Goal: Task Accomplishment & Management: Complete application form

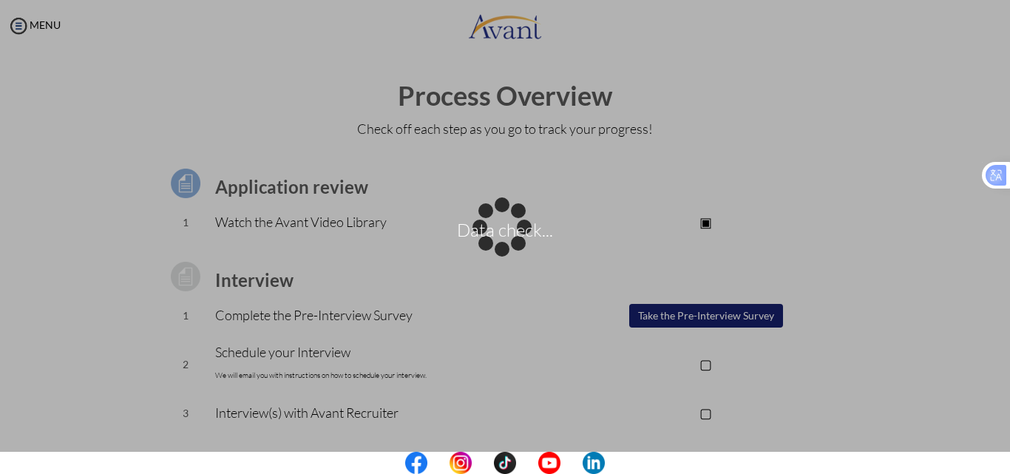
scroll to position [115, 0]
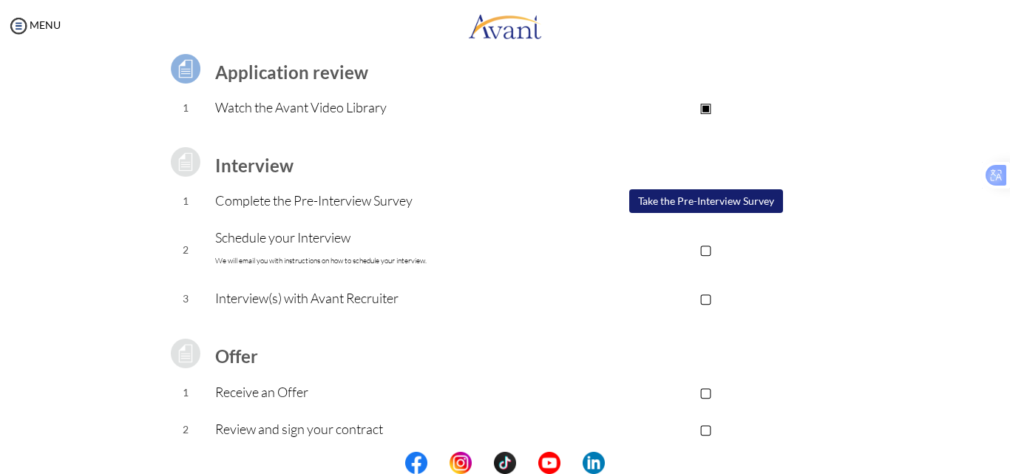
click at [693, 202] on button "Take the Pre-Interview Survey" at bounding box center [706, 201] width 154 height 24
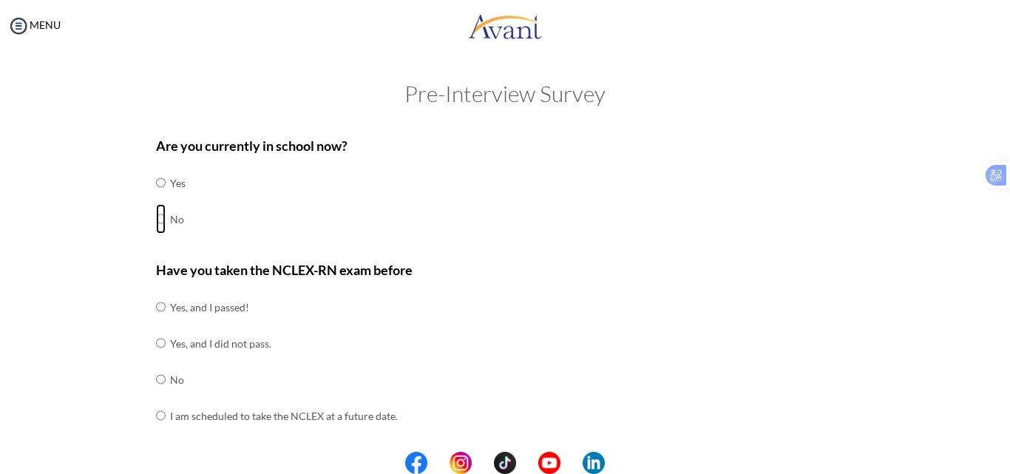
click at [156, 217] on input "radio" at bounding box center [161, 219] width 10 height 30
radio input "true"
click at [156, 310] on input "radio" at bounding box center [161, 307] width 10 height 30
radio input "true"
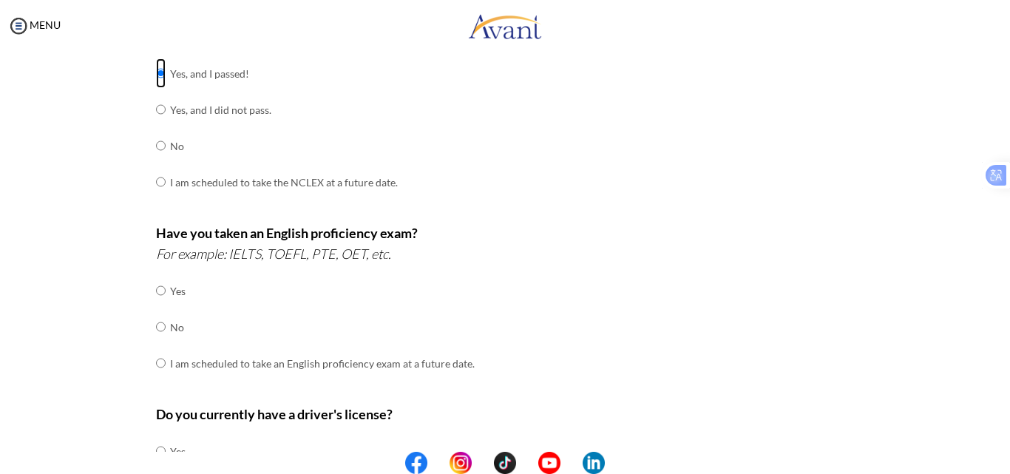
scroll to position [236, 0]
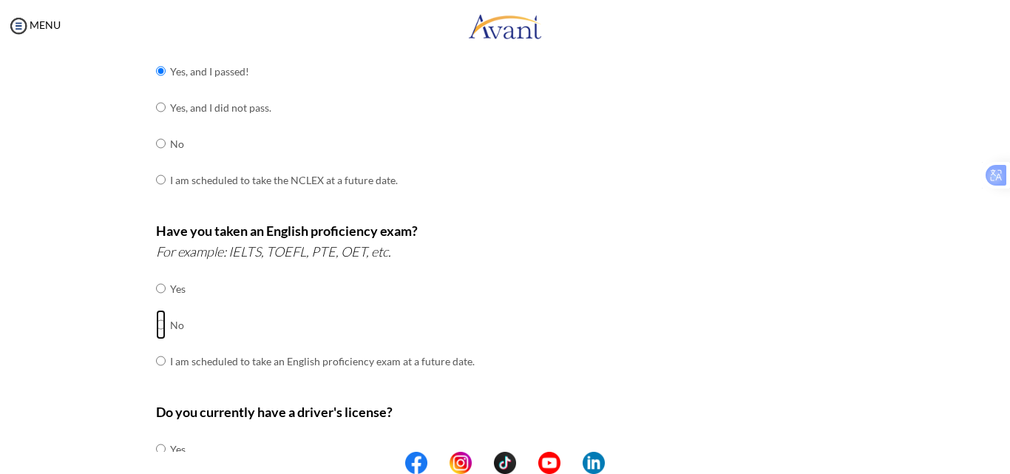
click at [156, 326] on input "radio" at bounding box center [161, 325] width 10 height 30
radio input "true"
click at [156, 359] on input "radio" at bounding box center [161, 361] width 10 height 30
radio input "true"
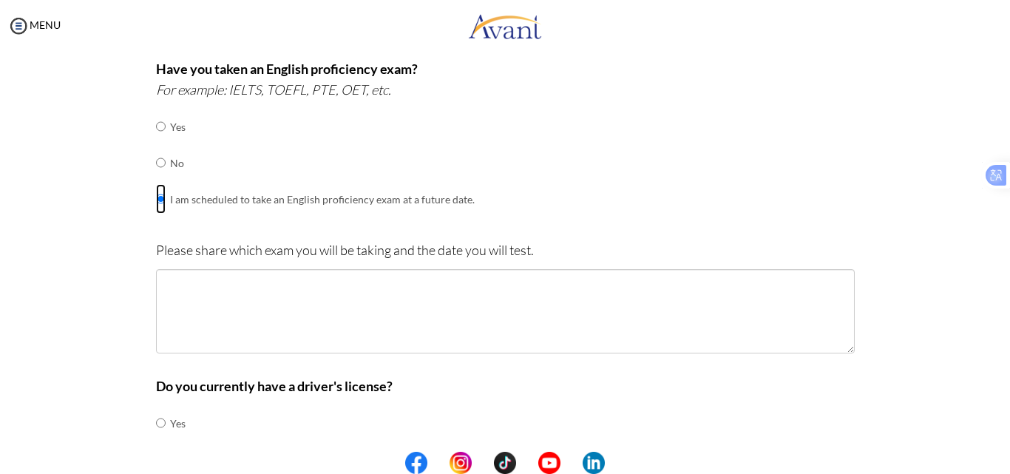
scroll to position [398, 0]
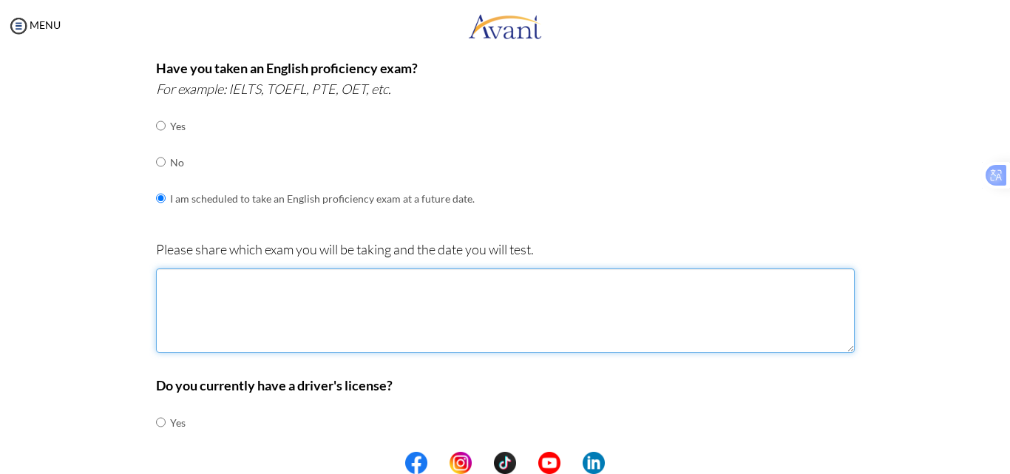
click at [233, 306] on textarea at bounding box center [505, 310] width 698 height 84
type textarea "i"
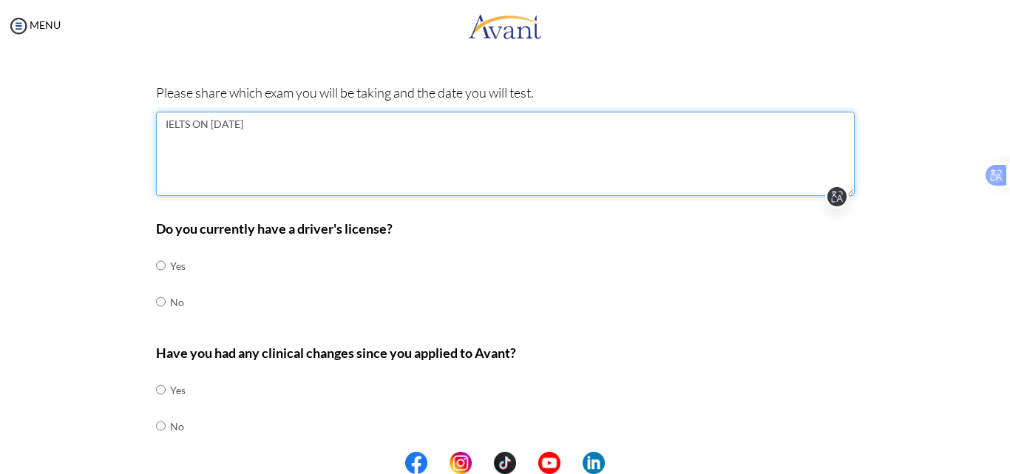
scroll to position [557, 0]
type textarea "IELTS ON [DATE]"
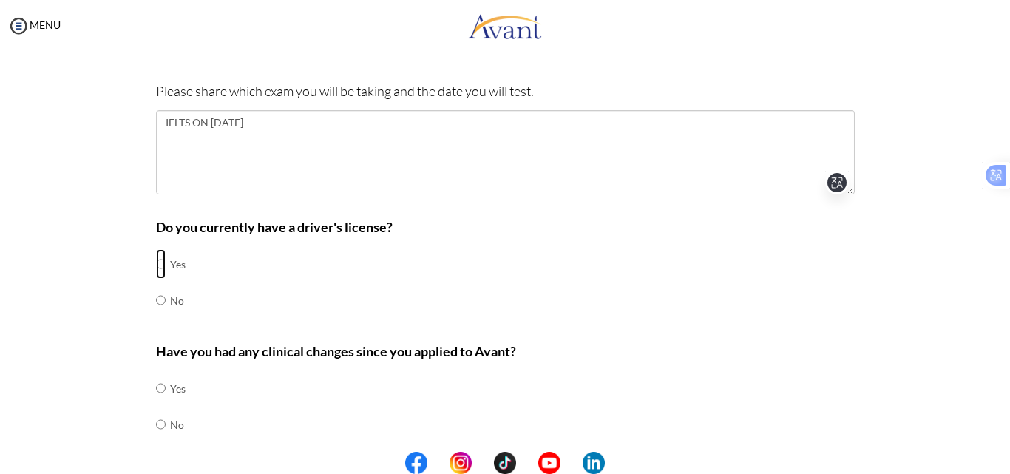
click at [156, 265] on input "radio" at bounding box center [161, 264] width 10 height 30
radio input "true"
click at [156, 426] on input "radio" at bounding box center [161, 424] width 10 height 30
radio input "true"
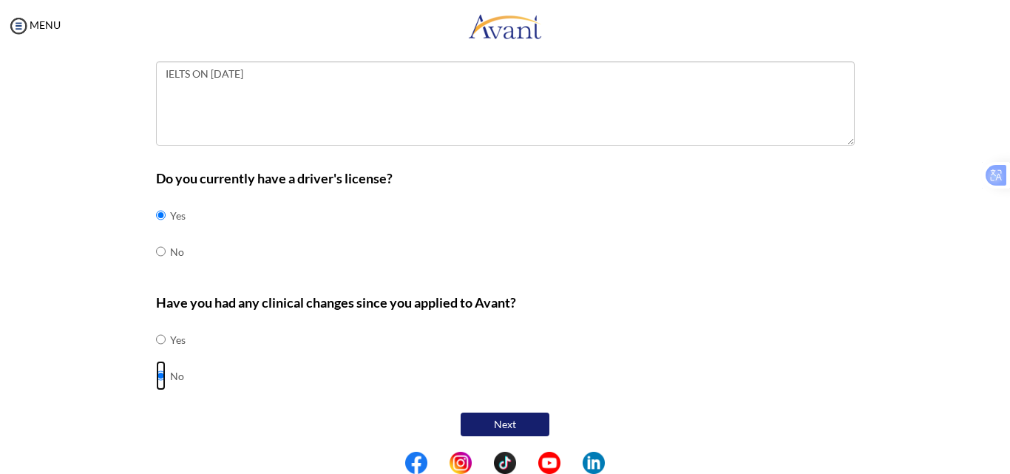
scroll to position [608, 0]
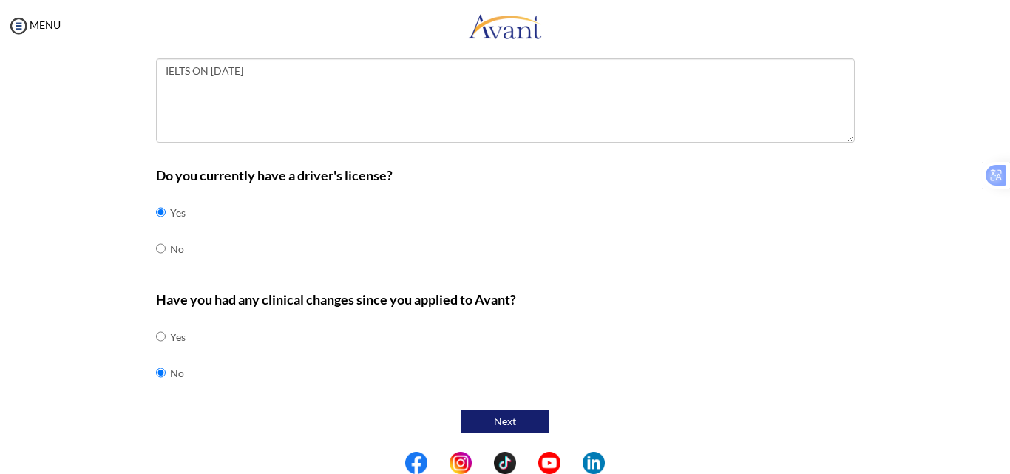
click at [508, 421] on button "Next" at bounding box center [504, 421] width 89 height 24
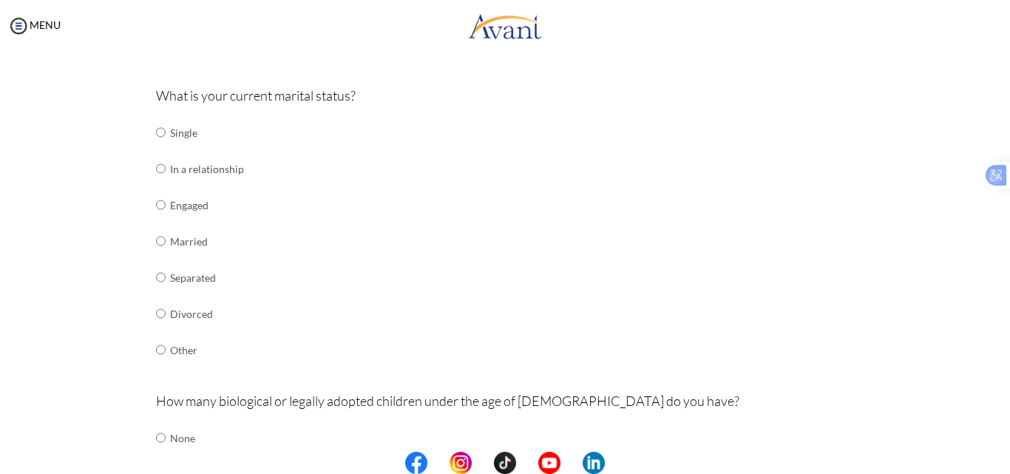
scroll to position [166, 0]
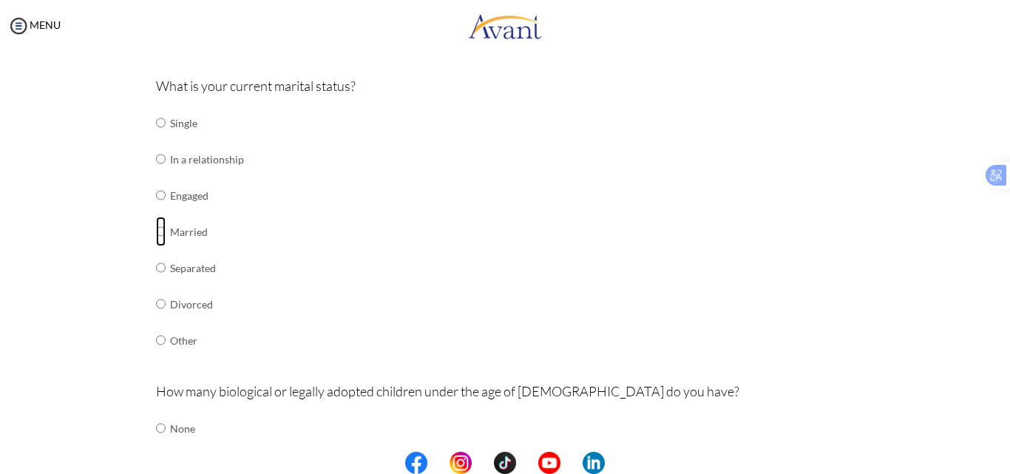
click at [156, 237] on input "radio" at bounding box center [161, 232] width 10 height 30
radio input "true"
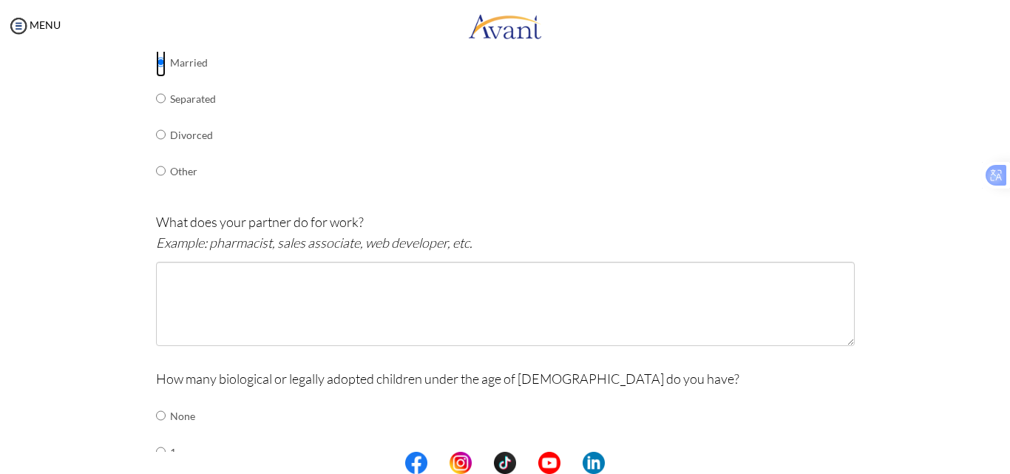
scroll to position [336, 0]
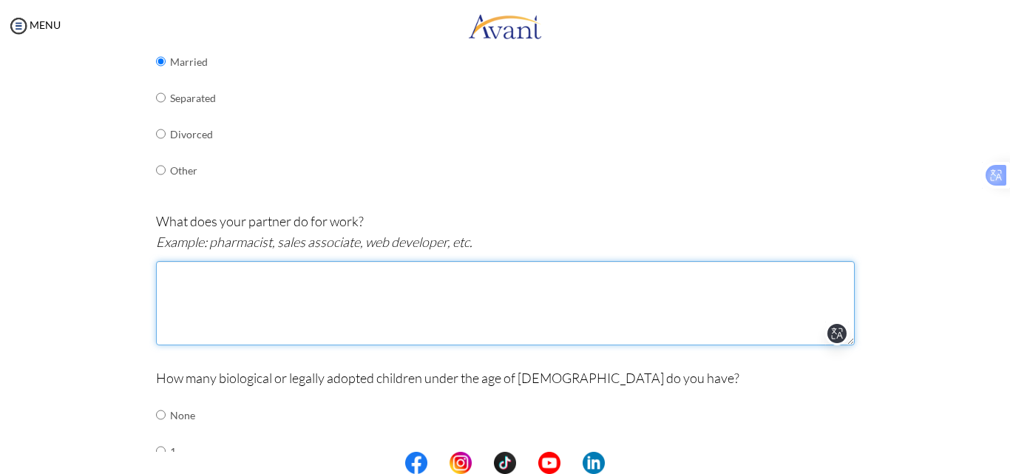
click at [259, 274] on textarea at bounding box center [505, 303] width 698 height 84
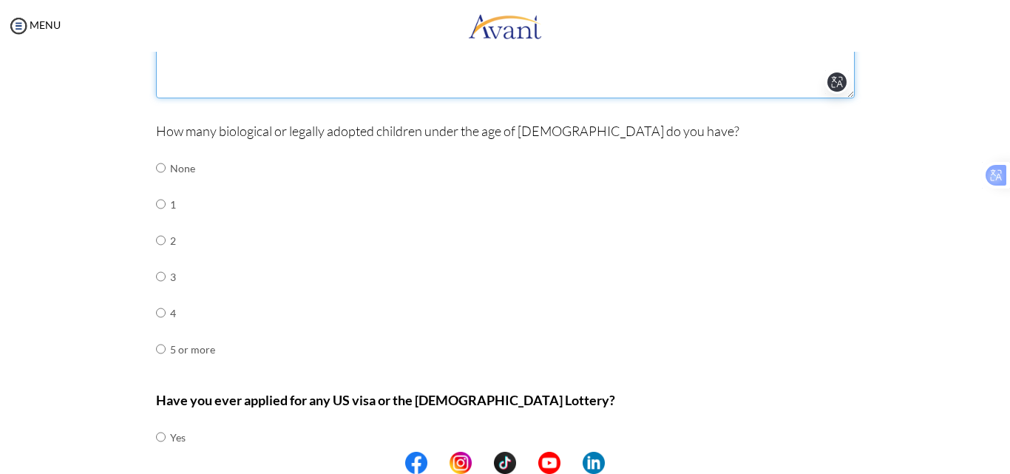
scroll to position [588, 0]
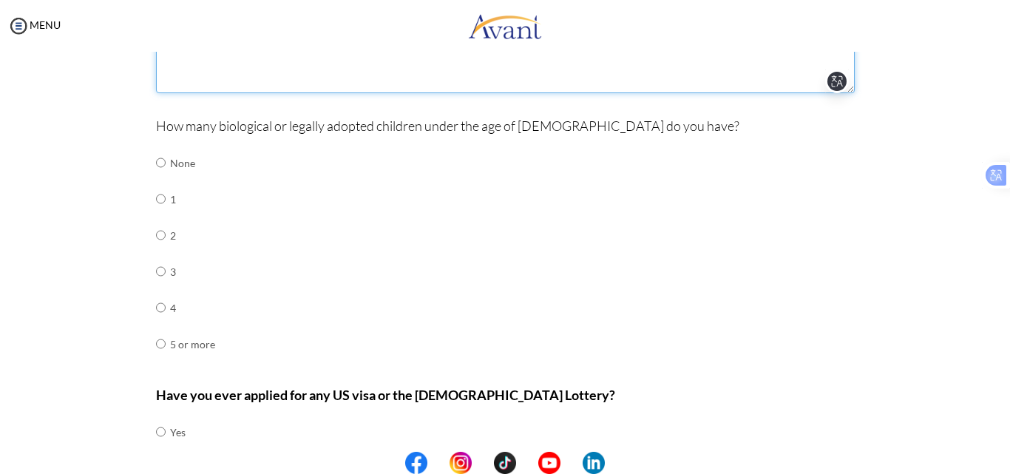
type textarea "DRIVER"
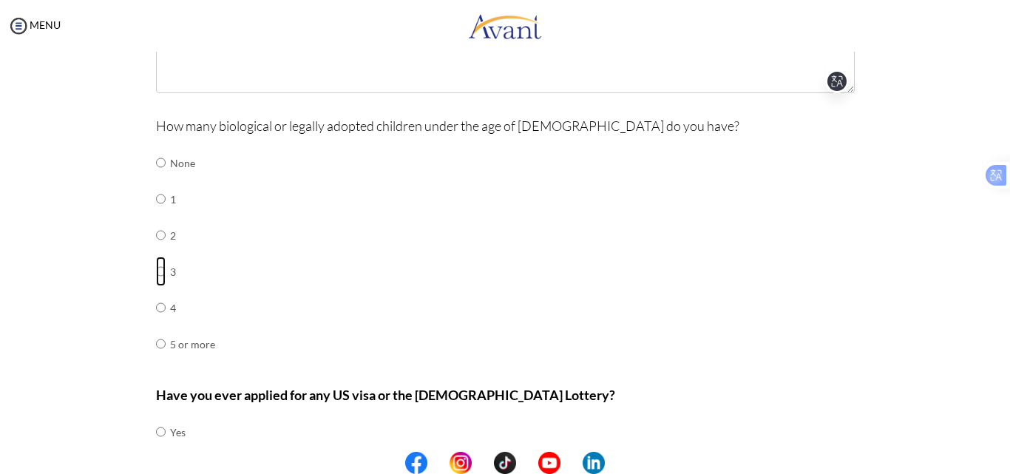
click at [156, 273] on input "radio" at bounding box center [161, 271] width 10 height 30
radio input "true"
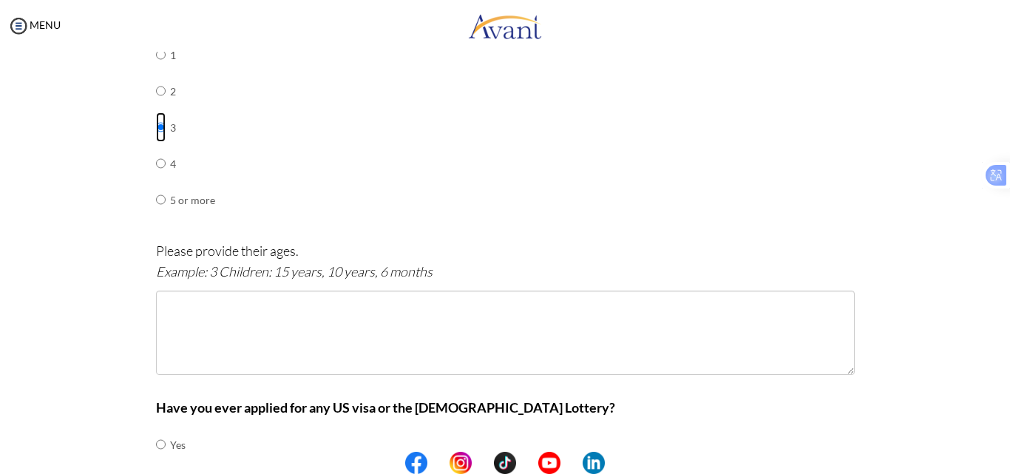
scroll to position [739, 0]
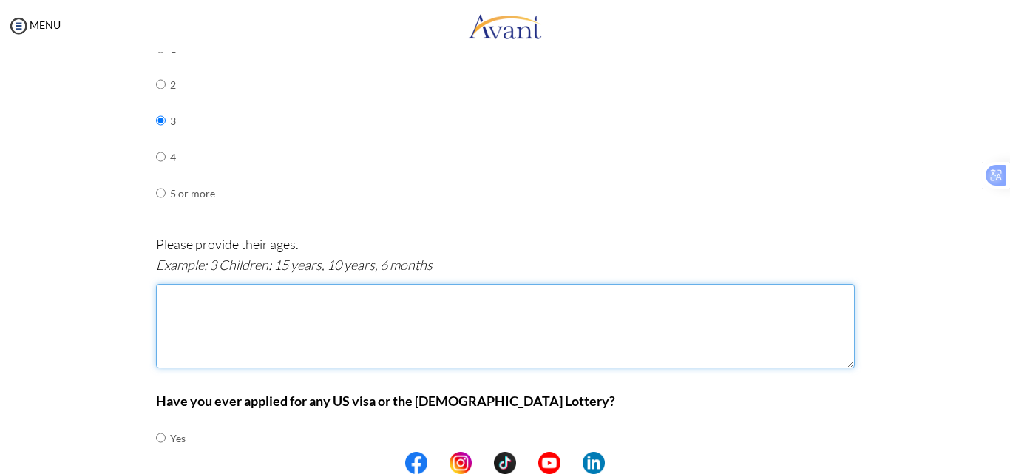
click at [228, 297] on textarea at bounding box center [505, 326] width 698 height 84
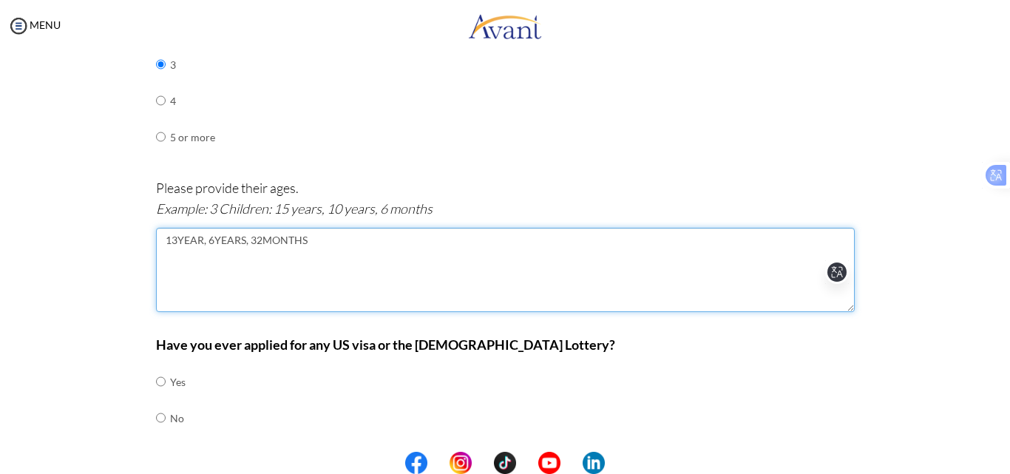
scroll to position [840, 0]
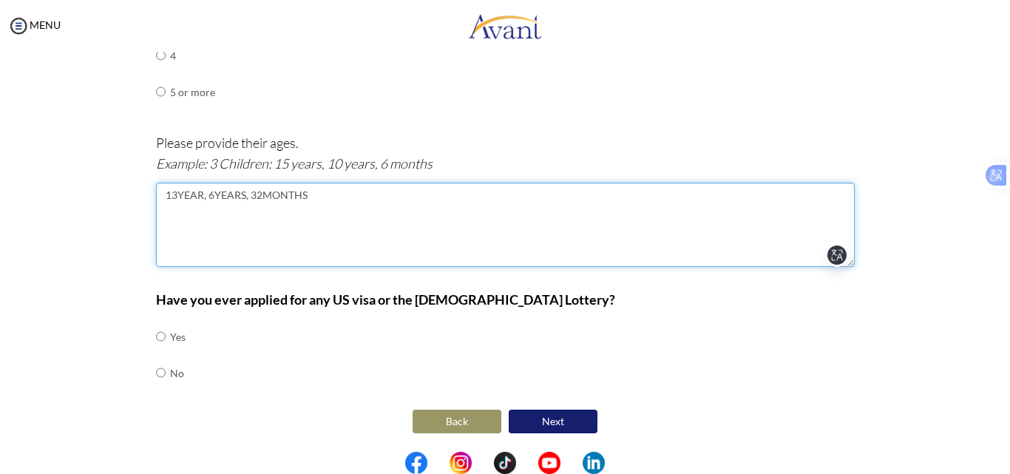
type textarea "13YEAR, 6YEARS, 32MONTHS"
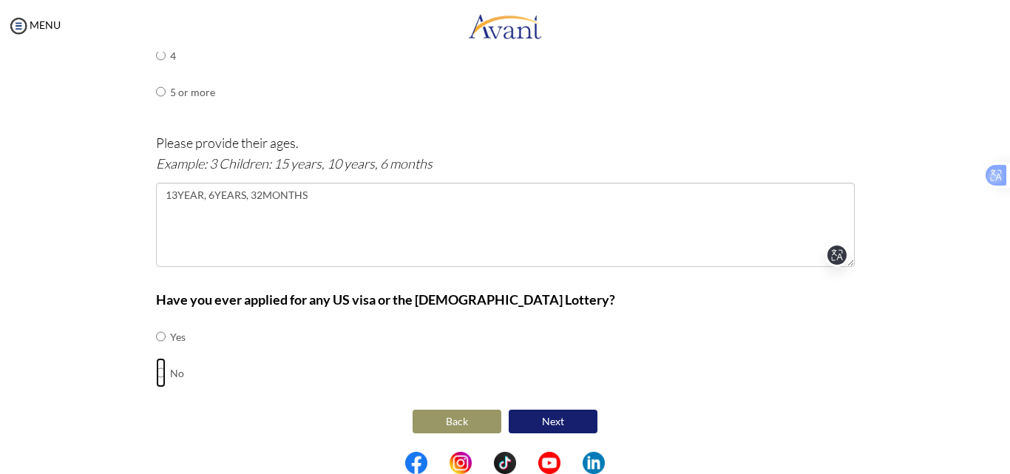
click at [156, 380] on input "radio" at bounding box center [161, 373] width 10 height 30
radio input "true"
click at [562, 419] on button "Next" at bounding box center [552, 421] width 89 height 24
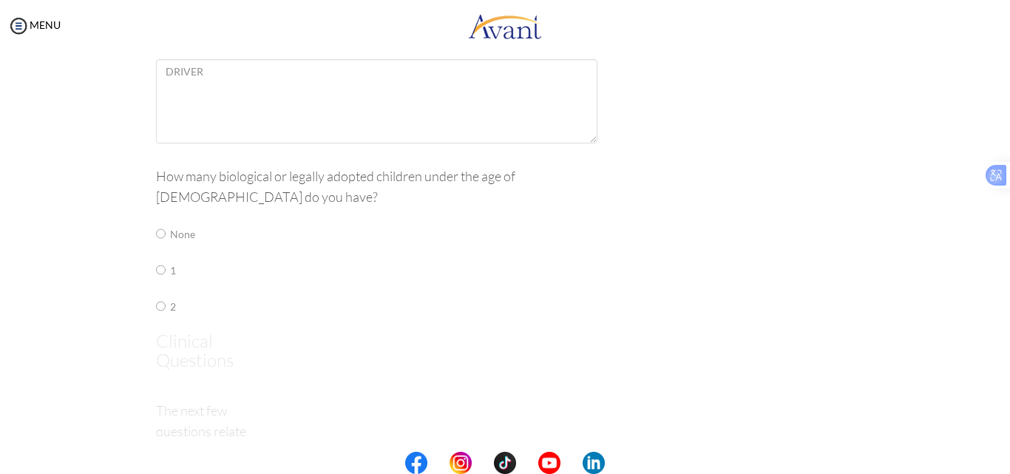
scroll to position [30, 0]
